Goal: Use online tool/utility: Utilize a website feature to perform a specific function

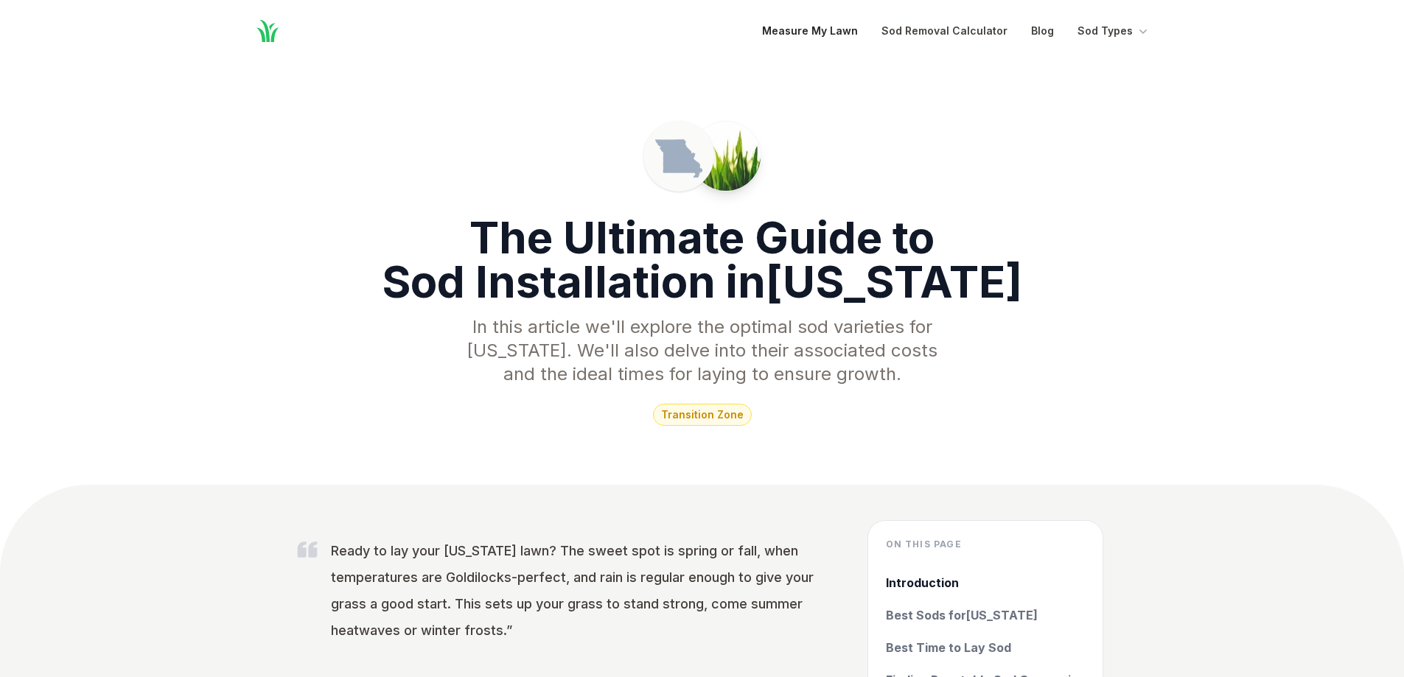
click at [805, 34] on link "Measure My Lawn" at bounding box center [810, 31] width 96 height 18
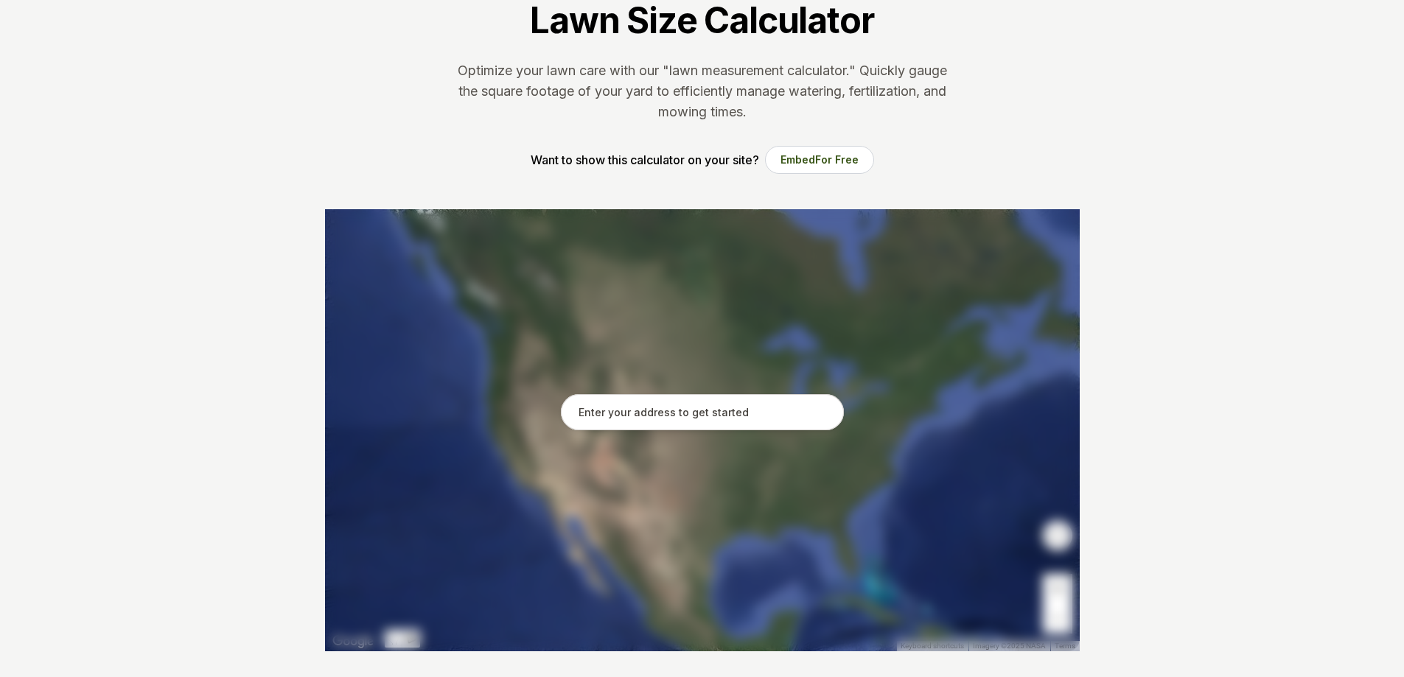
scroll to position [295, 0]
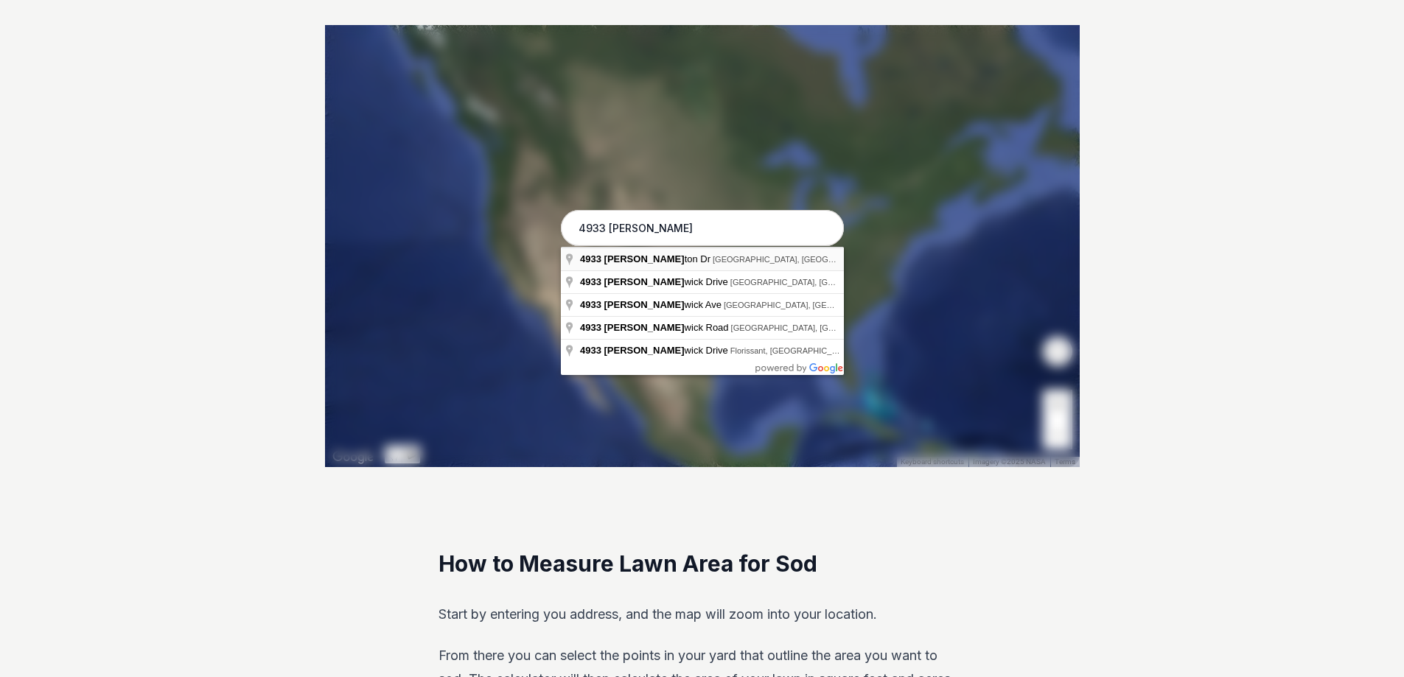
type input "[STREET_ADDRESS][PERSON_NAME]"
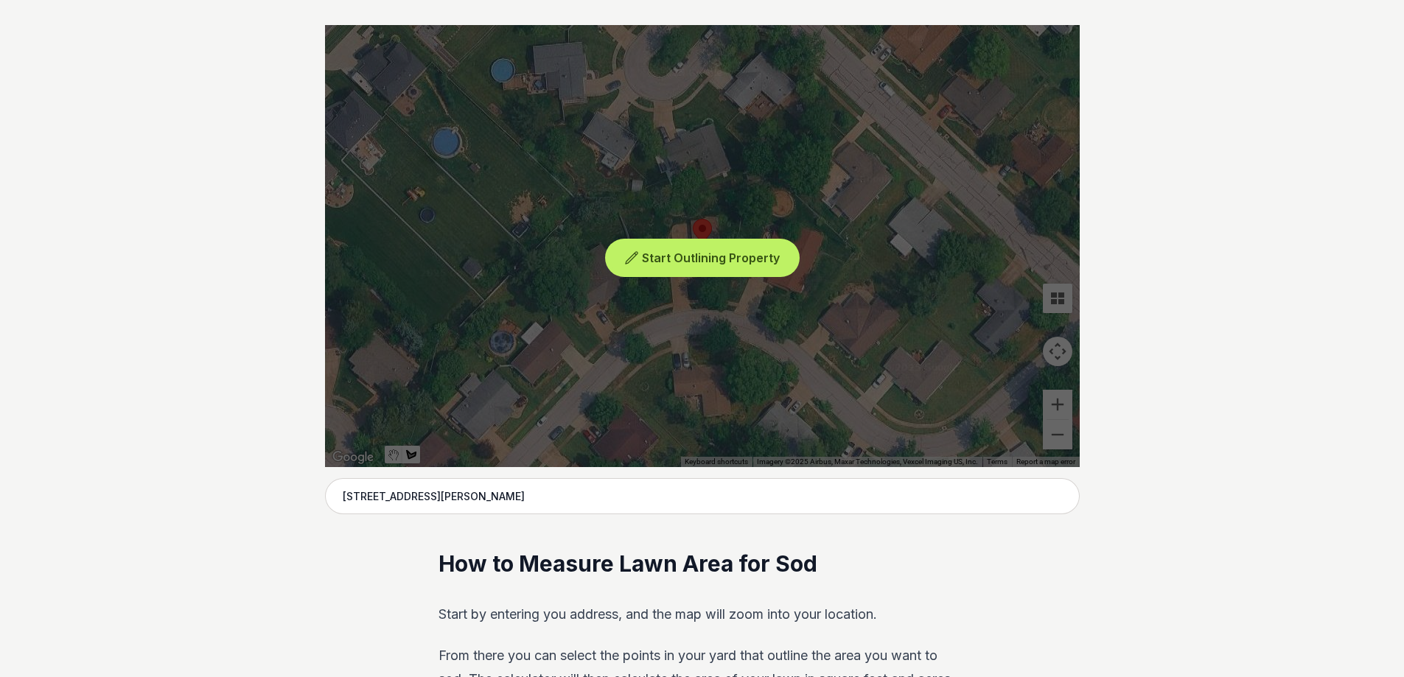
click at [684, 259] on span "Start Outlining Property" at bounding box center [711, 258] width 138 height 15
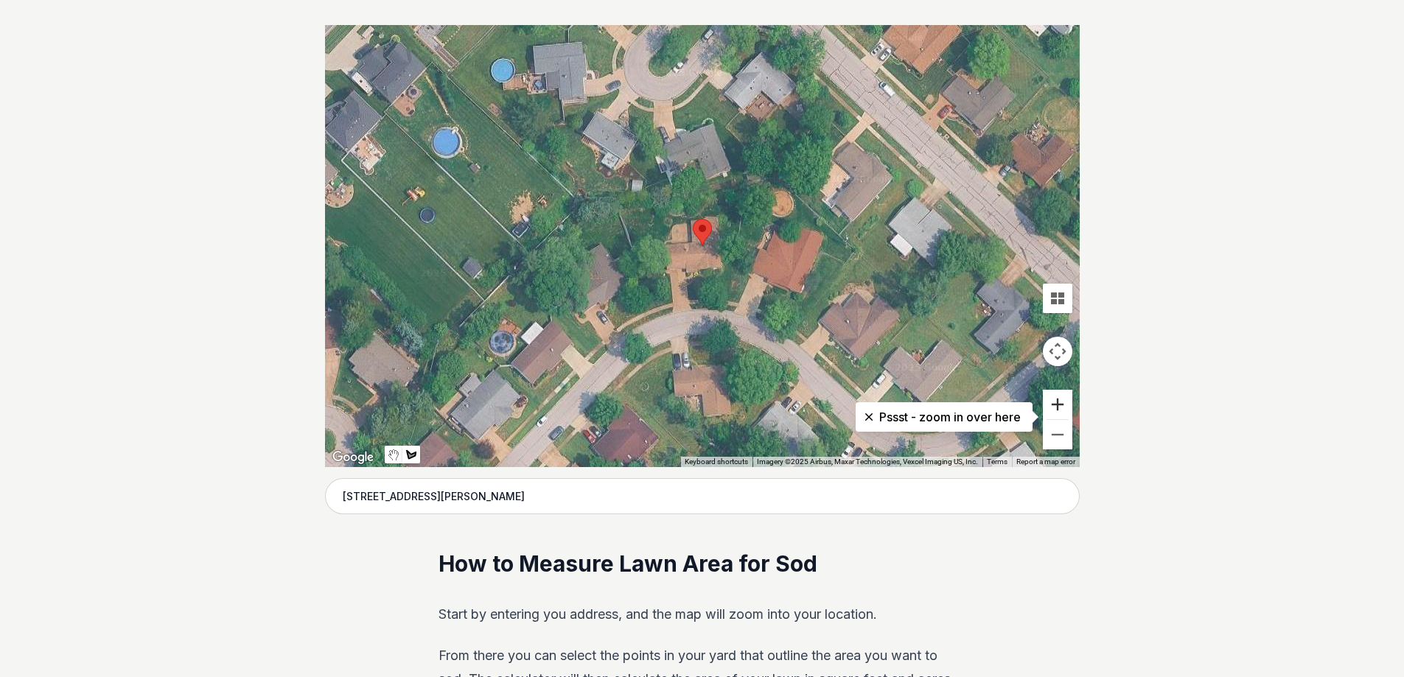
click at [1056, 405] on button "Zoom in" at bounding box center [1057, 404] width 29 height 29
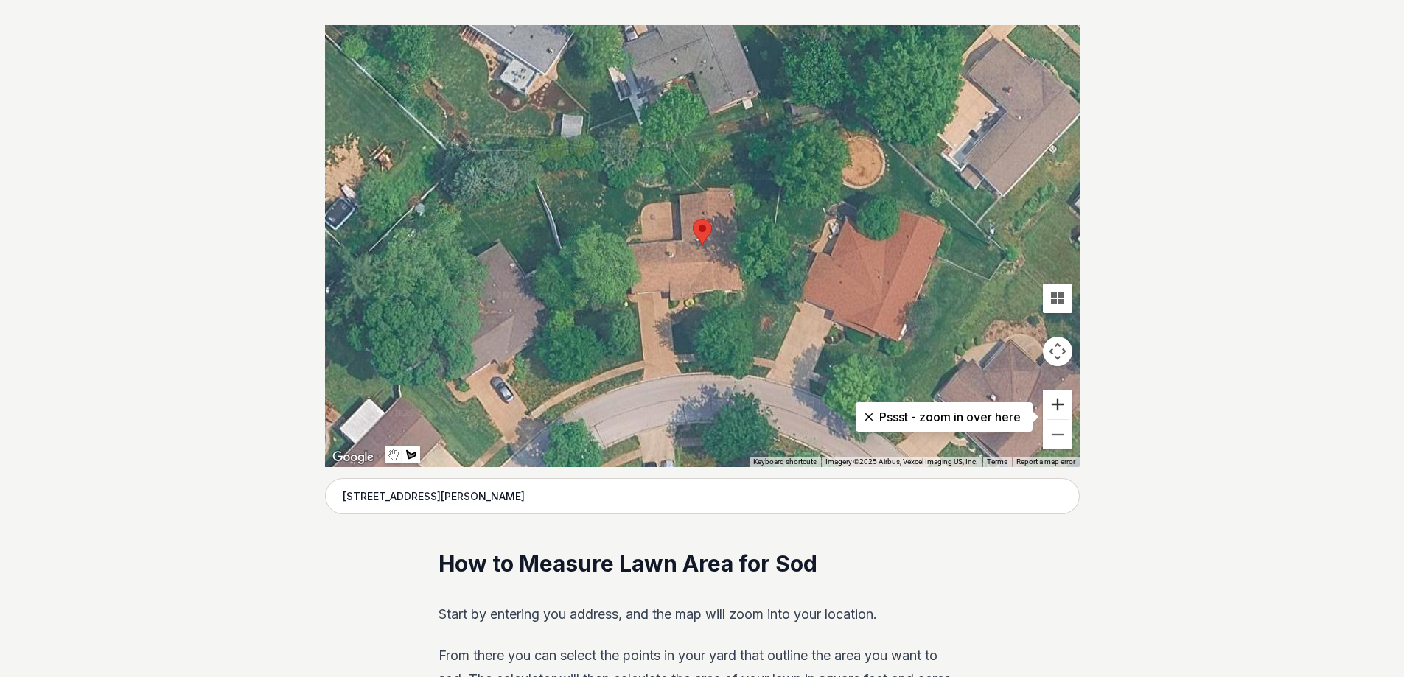
click at [1057, 405] on button "Zoom in" at bounding box center [1057, 404] width 29 height 29
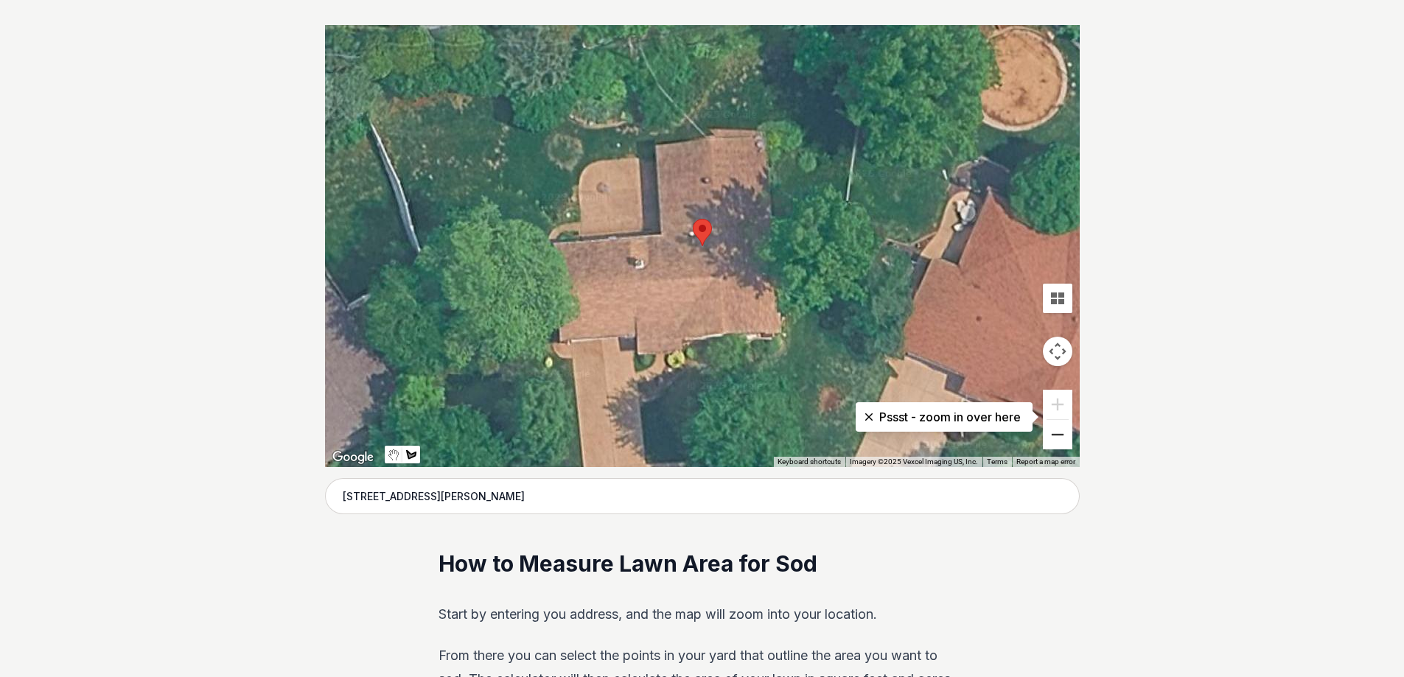
click at [1055, 441] on button "Zoom out" at bounding box center [1057, 434] width 29 height 29
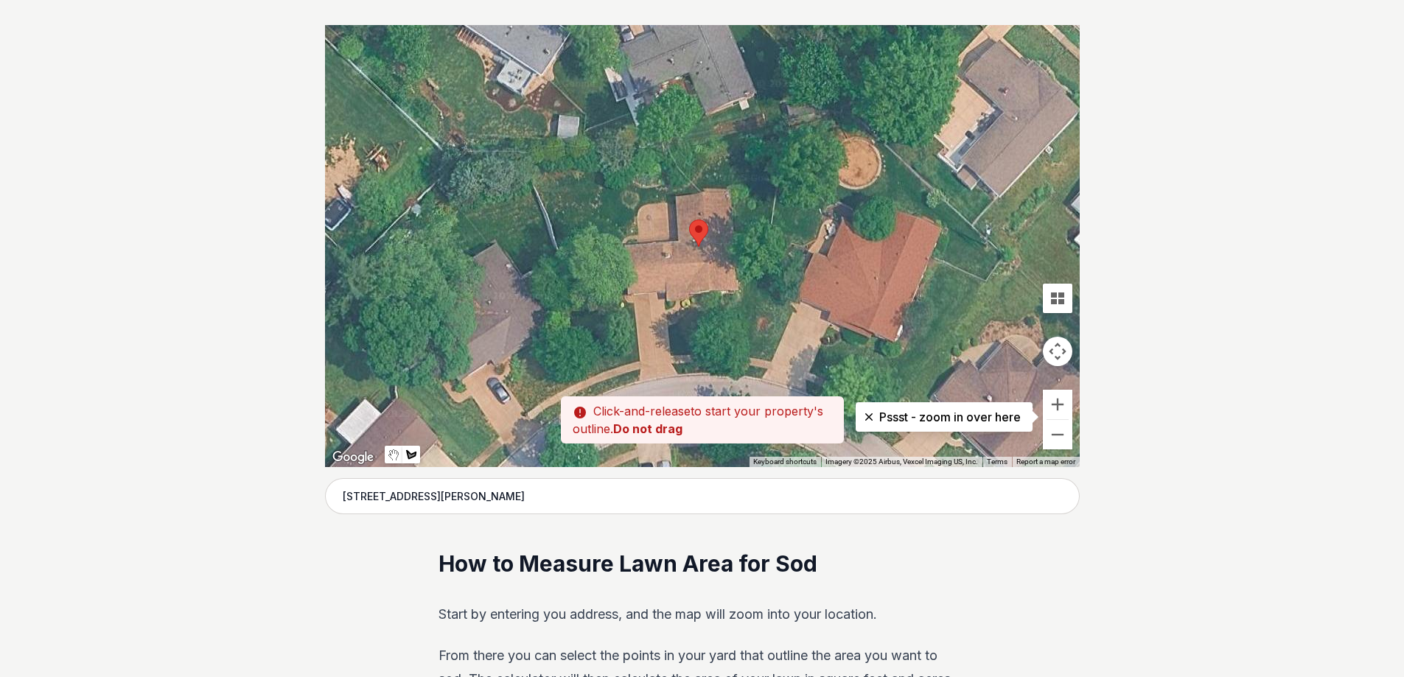
click at [742, 353] on div at bounding box center [702, 246] width 755 height 442
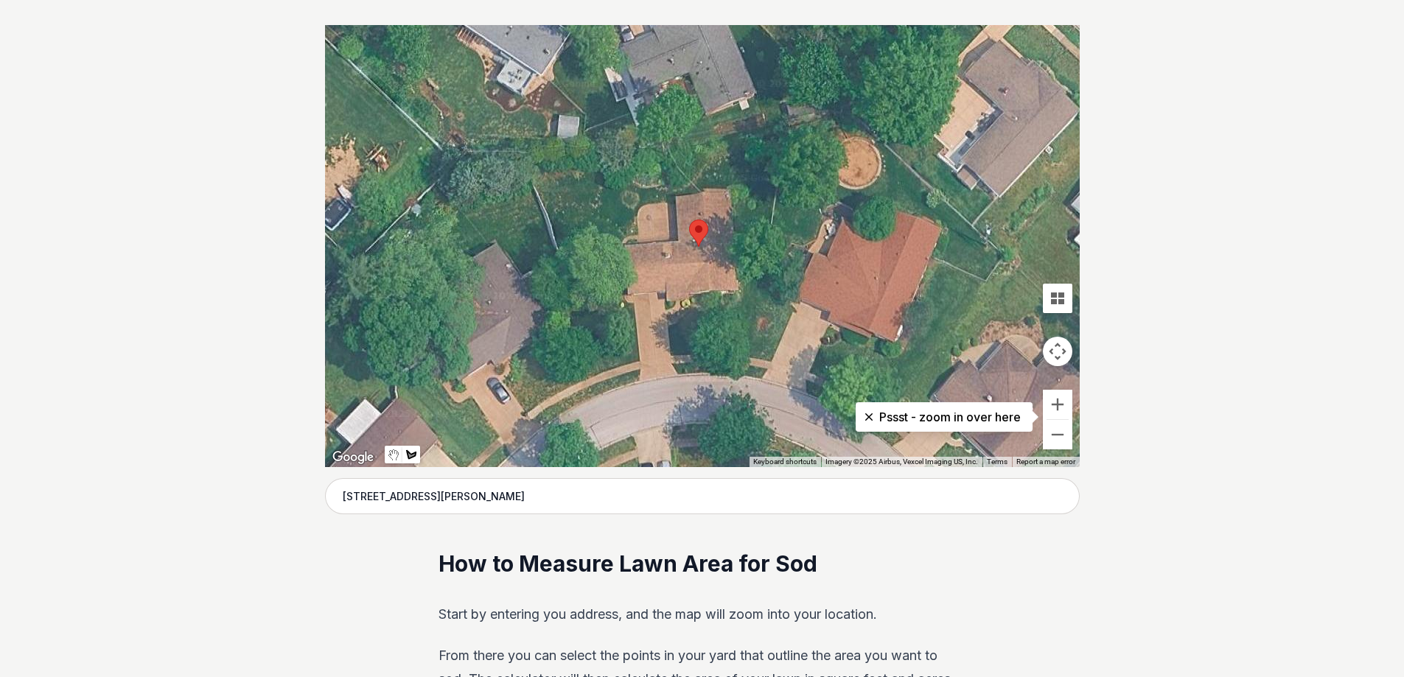
click at [733, 340] on div at bounding box center [702, 246] width 755 height 442
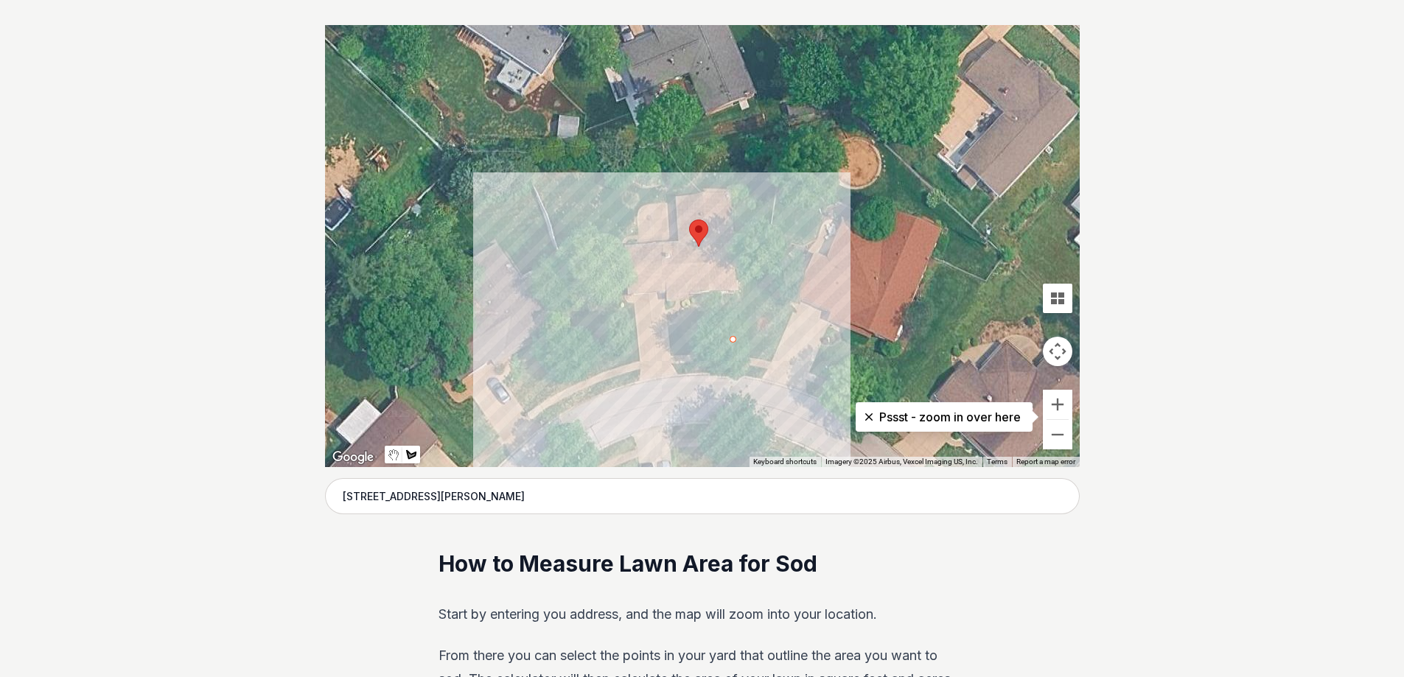
click at [587, 373] on div at bounding box center [702, 246] width 755 height 442
click at [539, 184] on div at bounding box center [702, 246] width 755 height 442
click at [542, 181] on div at bounding box center [702, 246] width 755 height 442
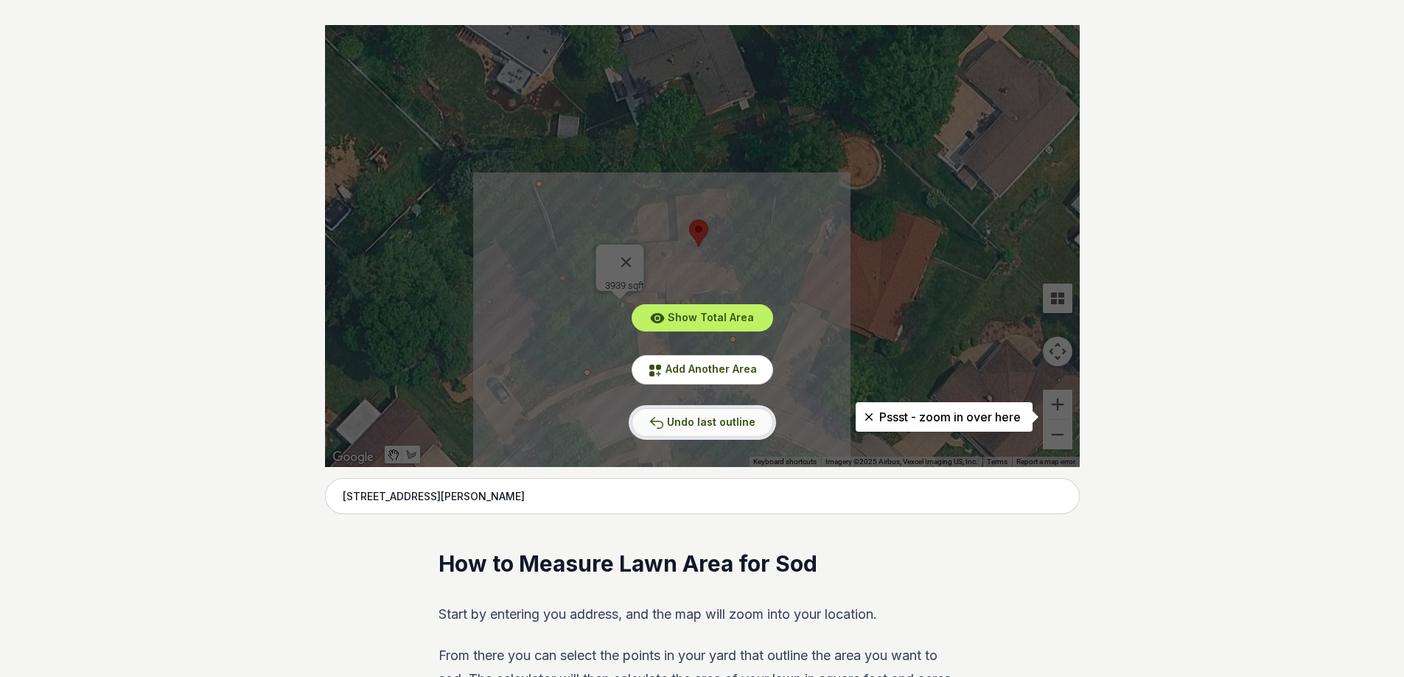
click at [679, 424] on span "Undo last outline" at bounding box center [711, 422] width 88 height 13
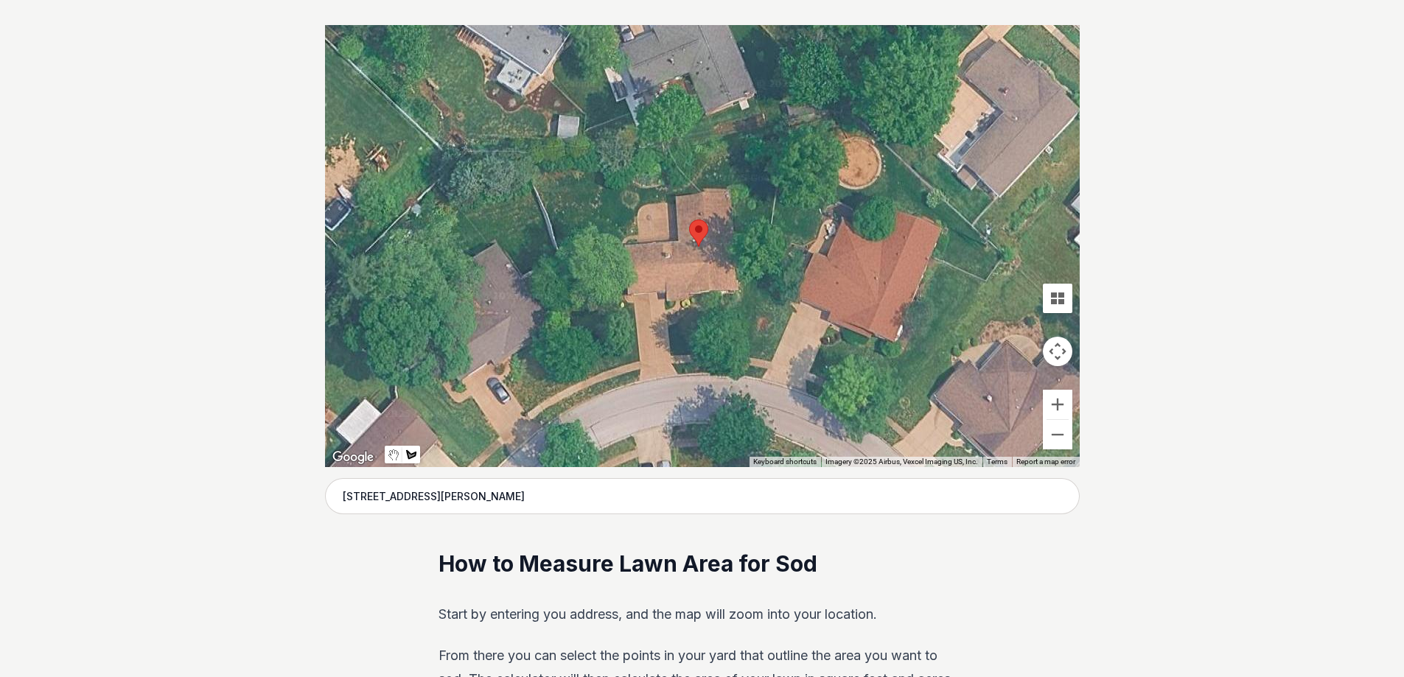
click at [534, 178] on div at bounding box center [702, 246] width 755 height 442
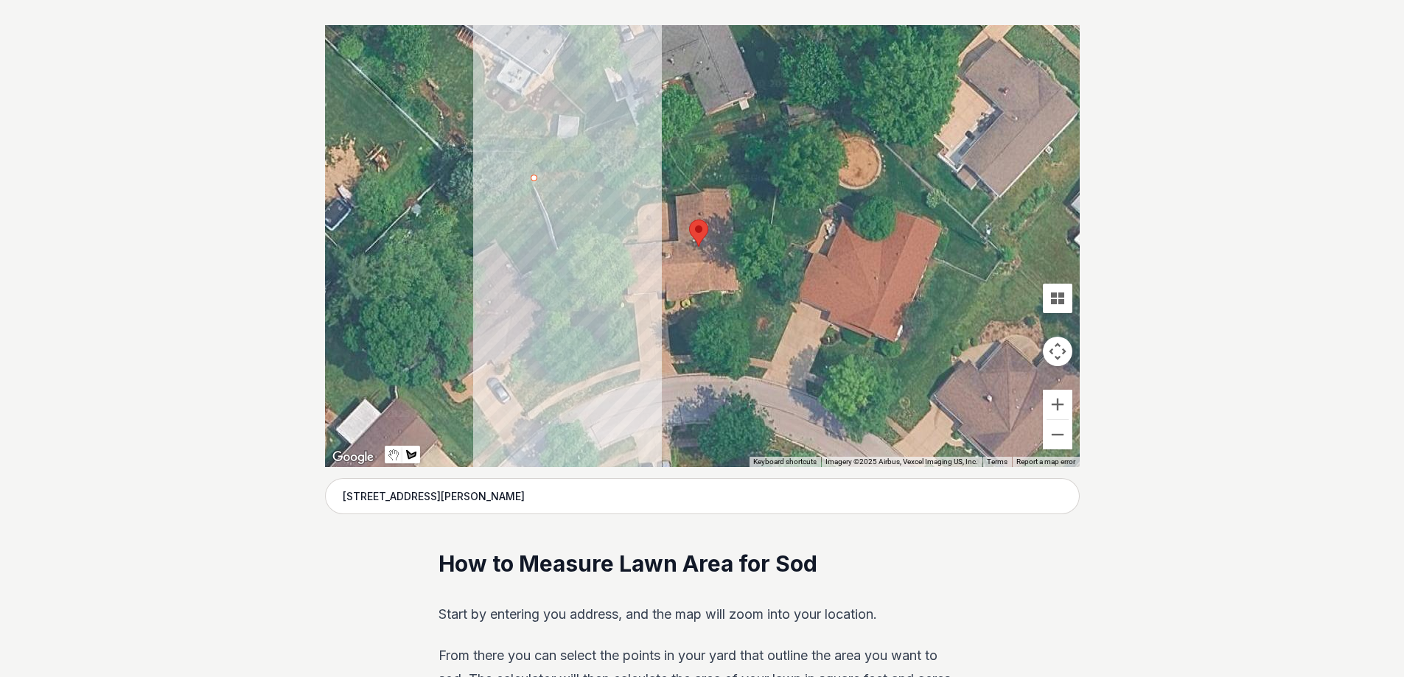
click at [601, 378] on div at bounding box center [702, 246] width 755 height 442
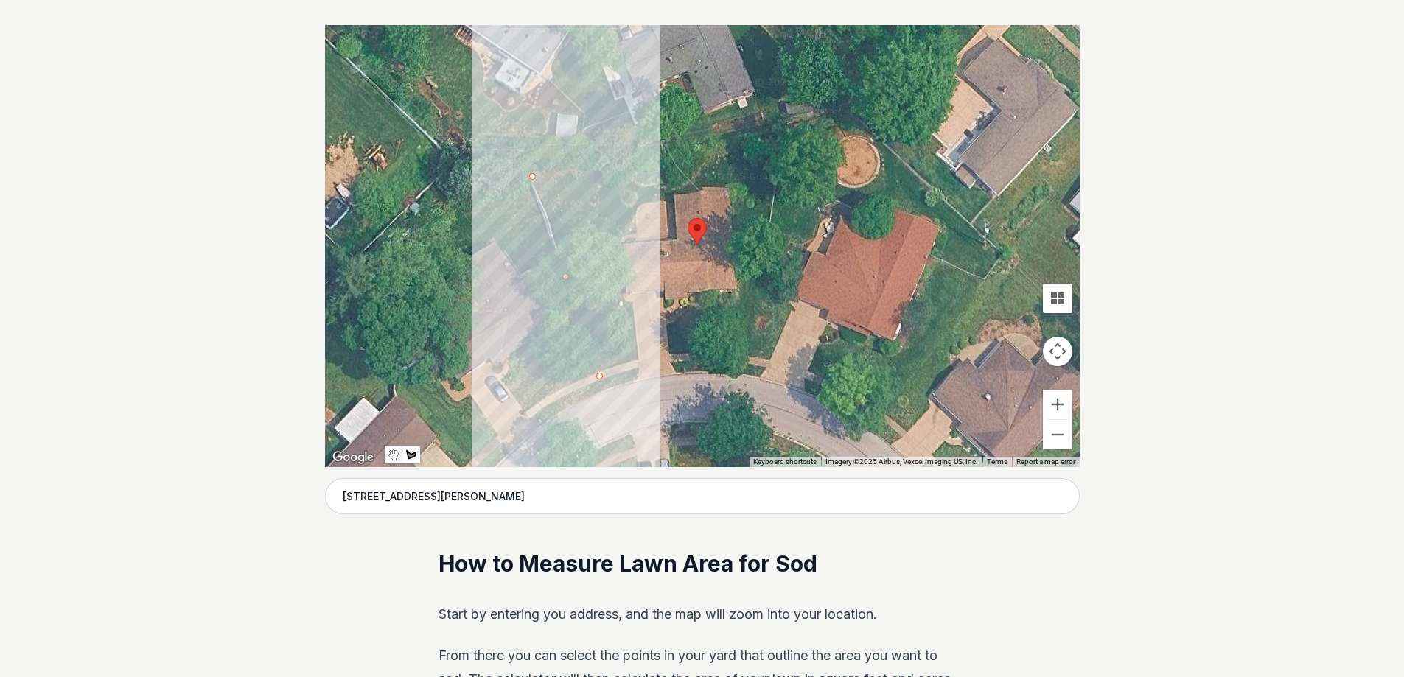
click at [598, 374] on div at bounding box center [702, 246] width 755 height 442
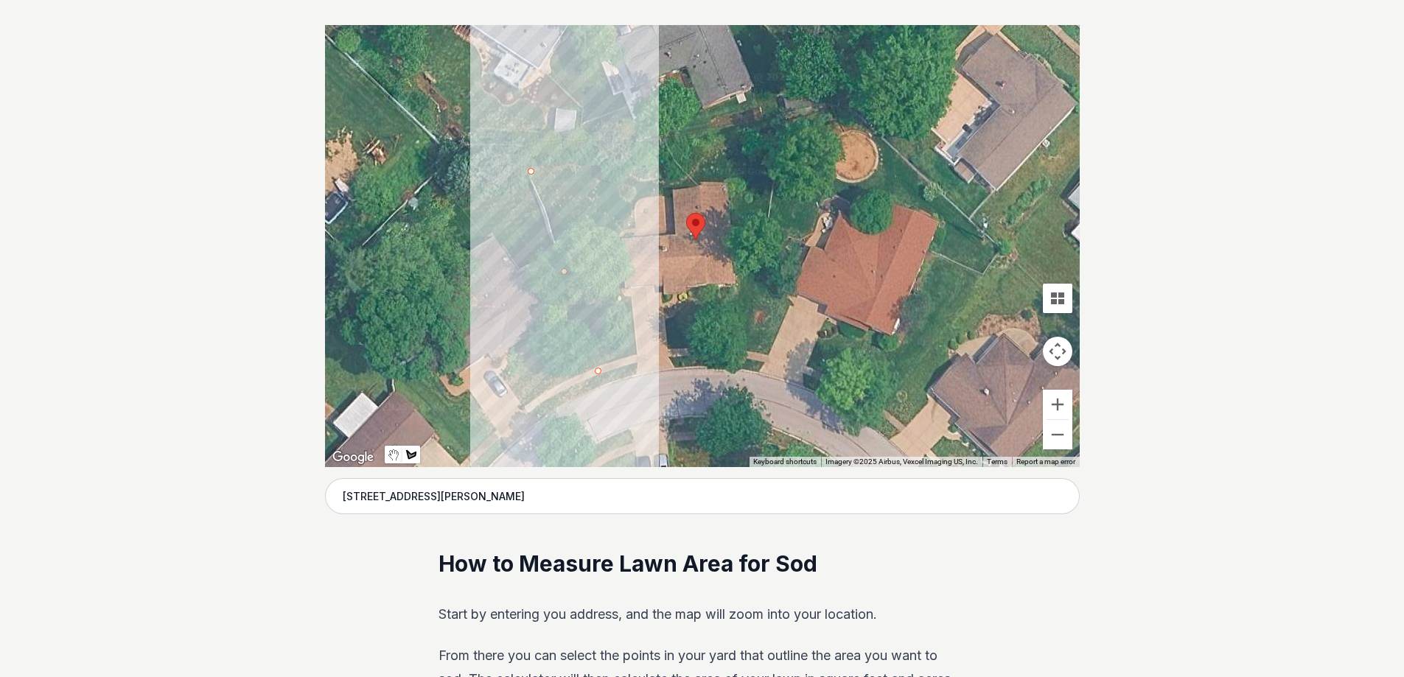
click at [596, 367] on div at bounding box center [702, 246] width 755 height 442
drag, startPoint x: 609, startPoint y: 352, endPoint x: 605, endPoint y: 359, distance: 8.2
click at [608, 352] on div at bounding box center [702, 246] width 755 height 442
click at [581, 322] on div at bounding box center [702, 246] width 755 height 442
click at [595, 313] on div at bounding box center [702, 246] width 755 height 442
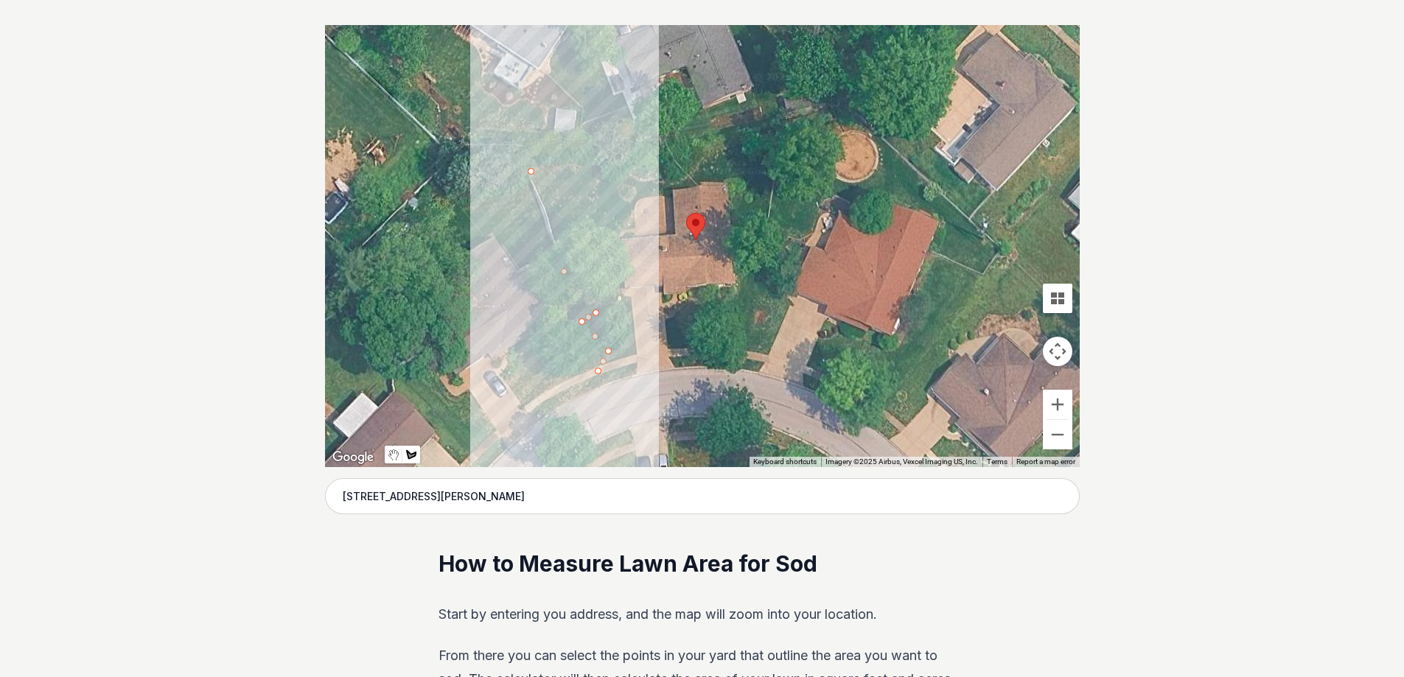
click at [595, 313] on div at bounding box center [702, 246] width 755 height 442
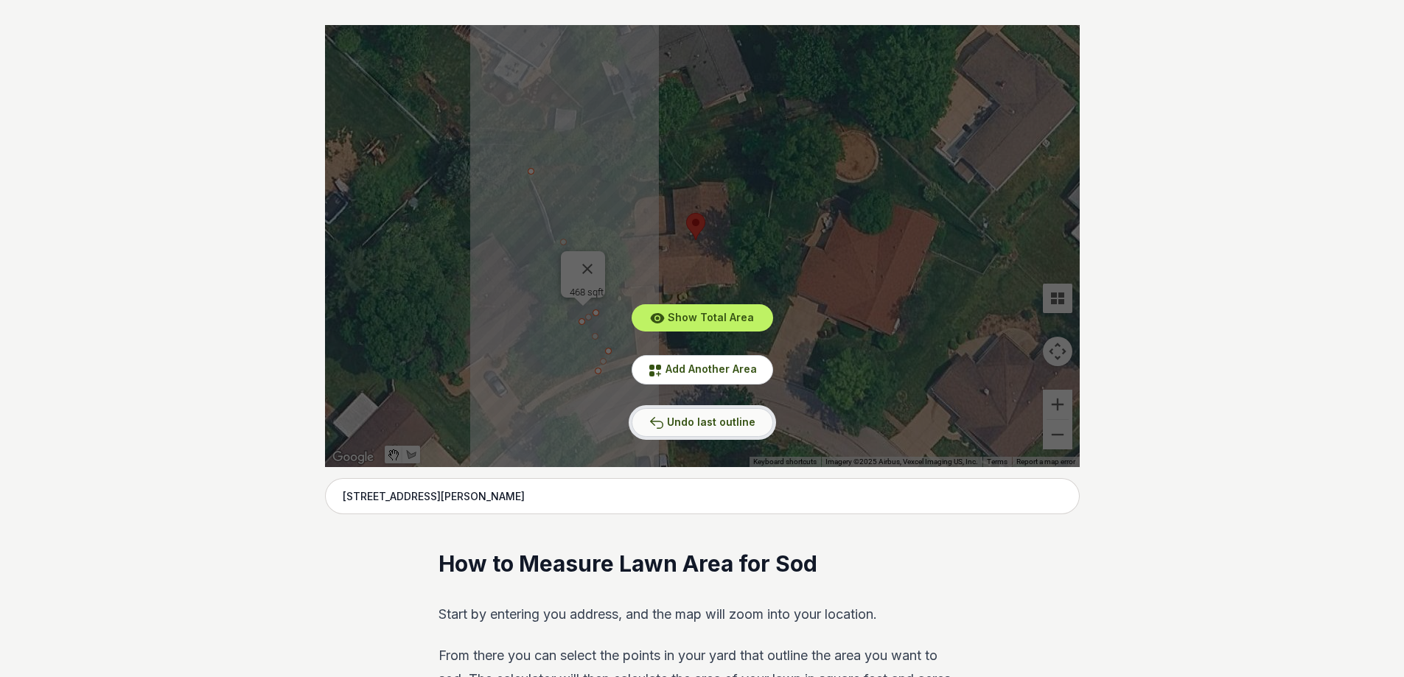
click at [702, 422] on span "Undo last outline" at bounding box center [711, 422] width 88 height 13
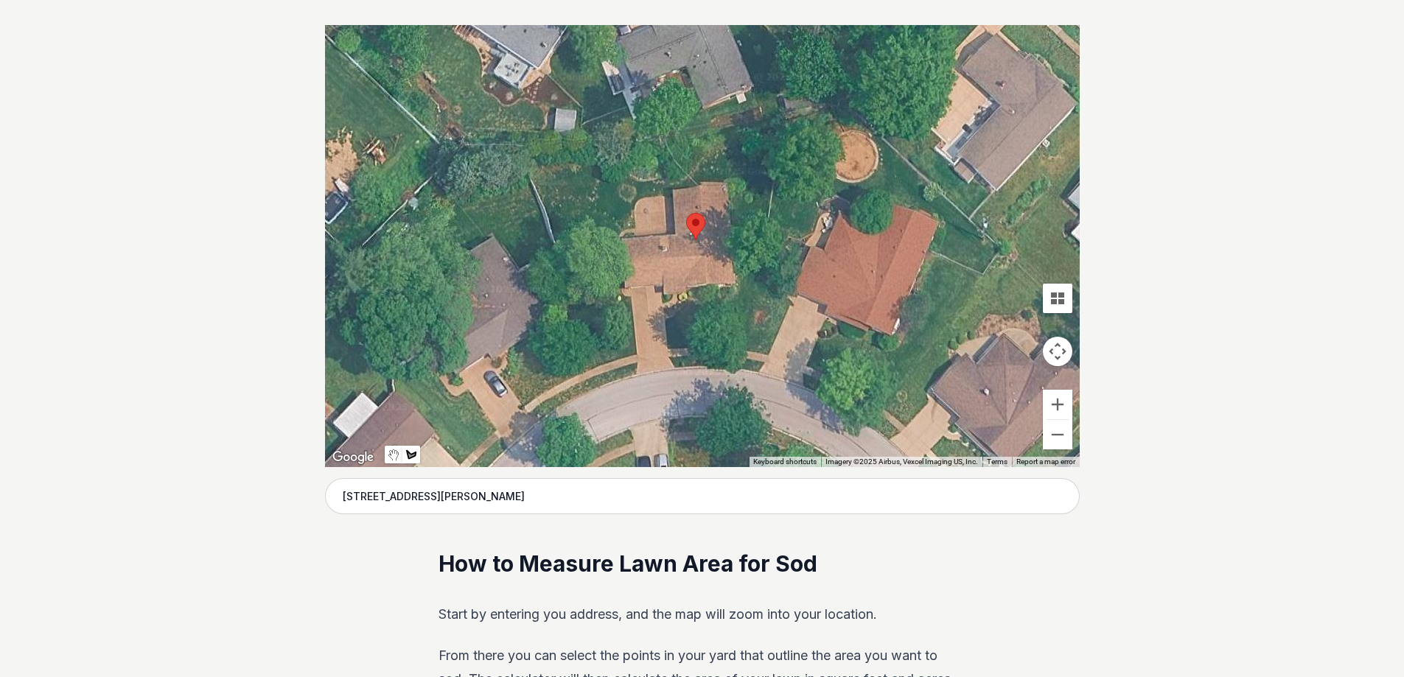
click at [533, 176] on div at bounding box center [702, 246] width 755 height 442
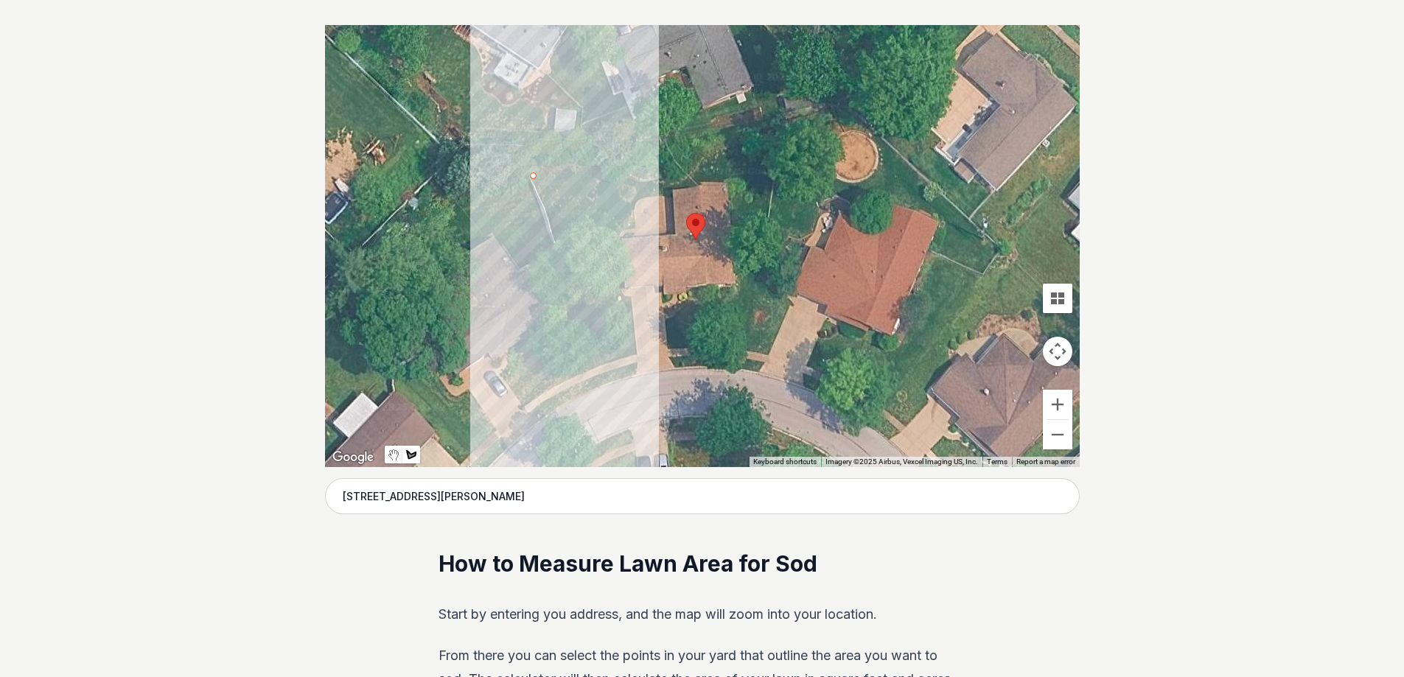
click at [593, 367] on div at bounding box center [702, 246] width 755 height 442
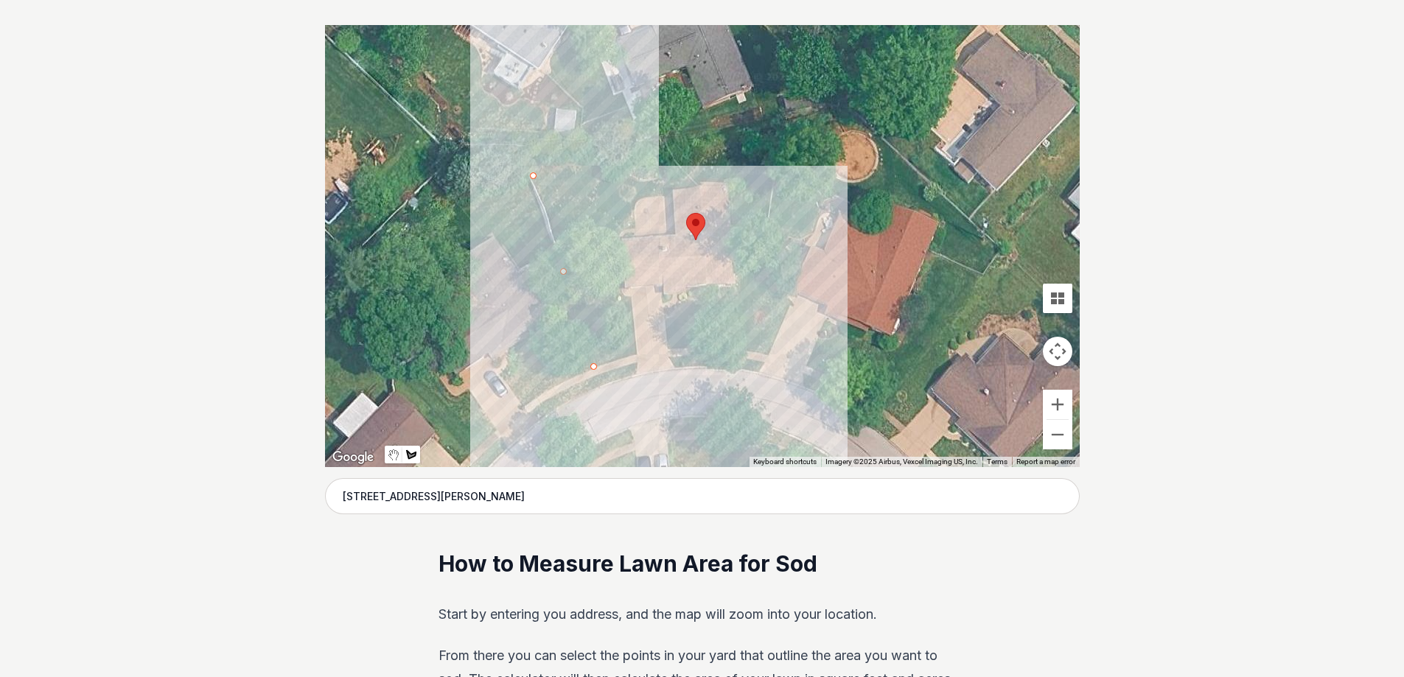
click at [693, 345] on div at bounding box center [702, 246] width 755 height 442
click at [746, 346] on div at bounding box center [702, 246] width 755 height 442
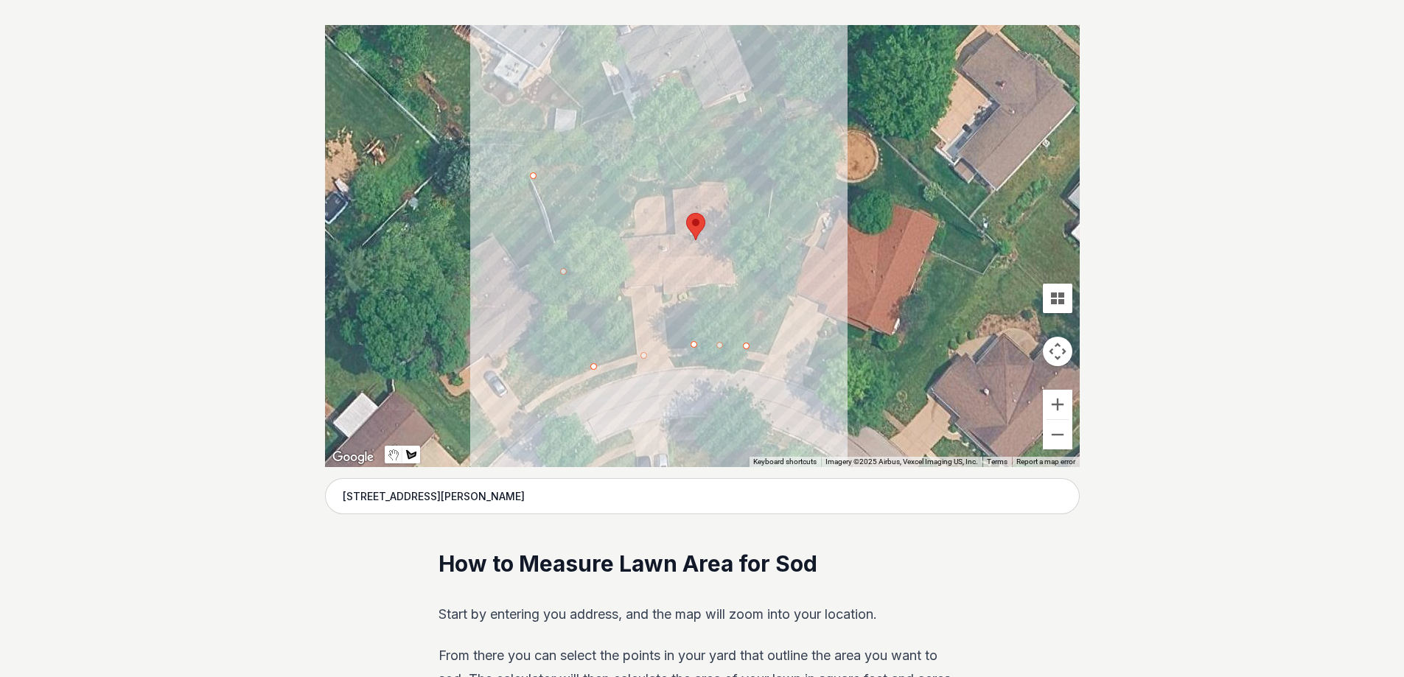
click at [779, 124] on div at bounding box center [702, 246] width 755 height 442
click at [536, 174] on div at bounding box center [702, 246] width 755 height 442
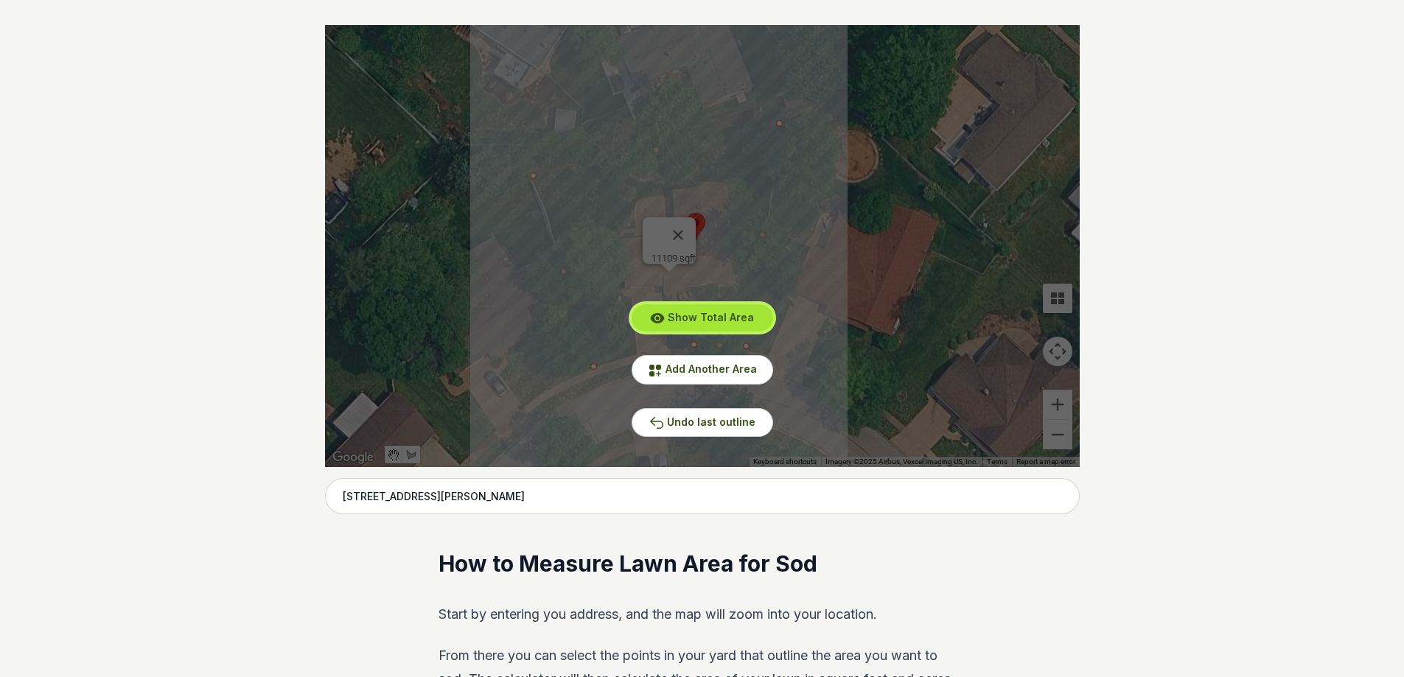
click at [711, 311] on span "Show Total Area" at bounding box center [711, 317] width 86 height 13
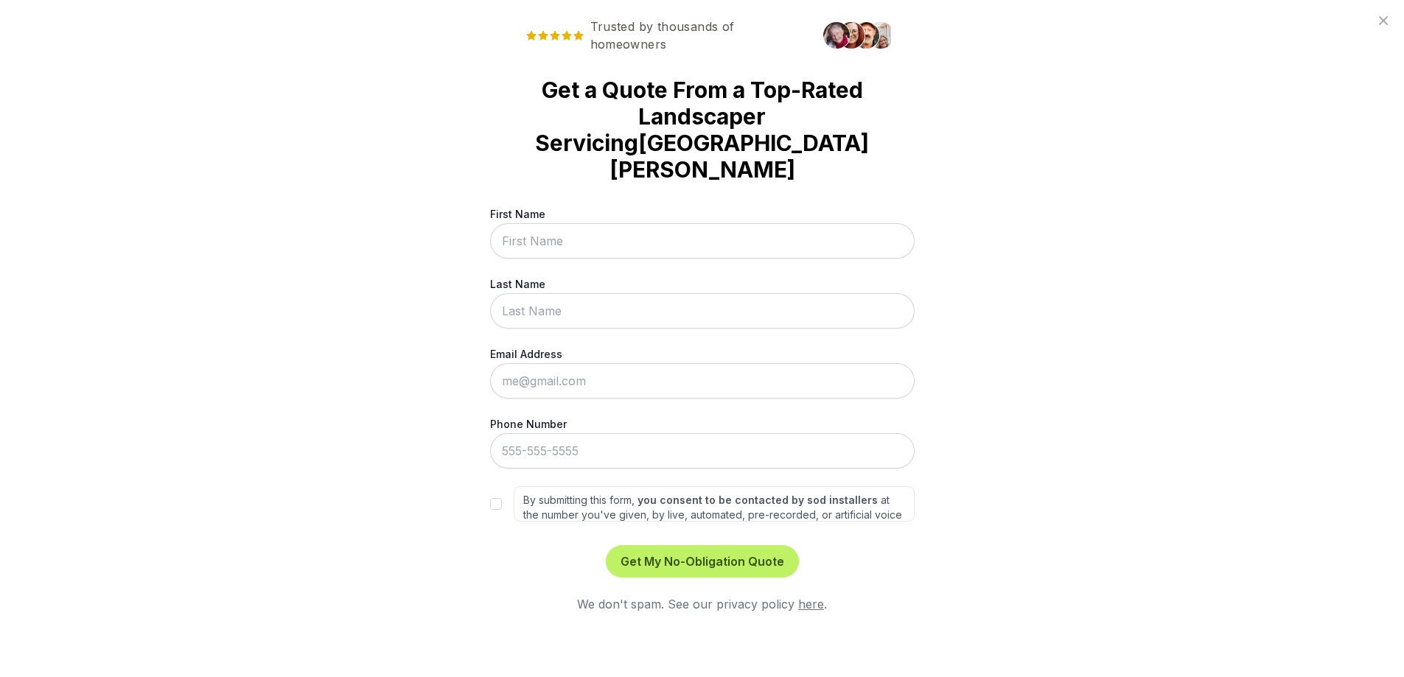
scroll to position [0, 0]
